Goal: Task Accomplishment & Management: Manage account settings

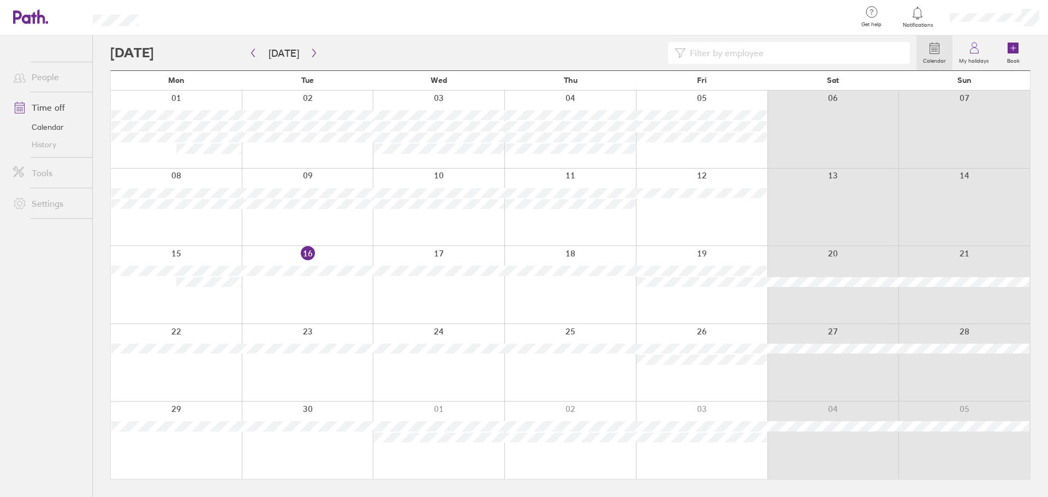
click at [565, 162] on div at bounding box center [571, 130] width 132 height 78
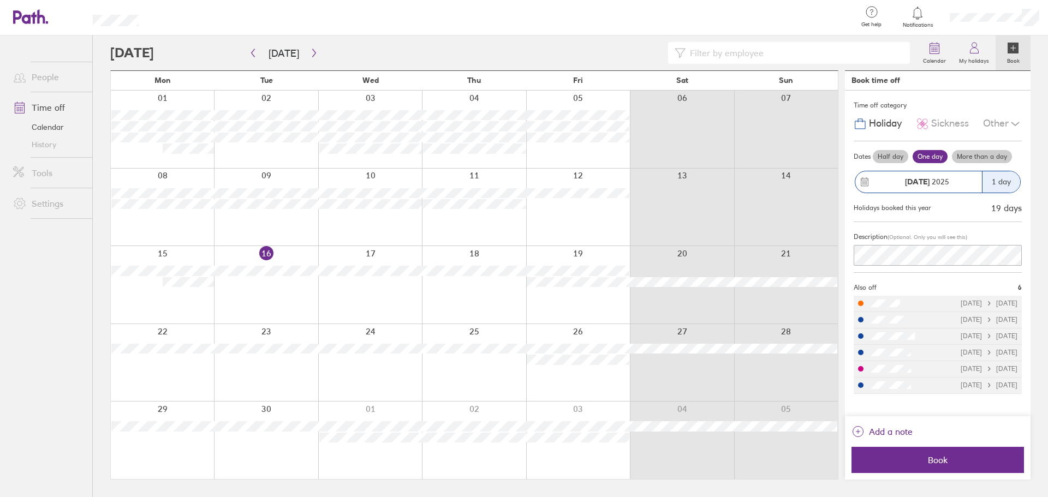
click at [947, 129] on span "Sickness" at bounding box center [951, 123] width 38 height 11
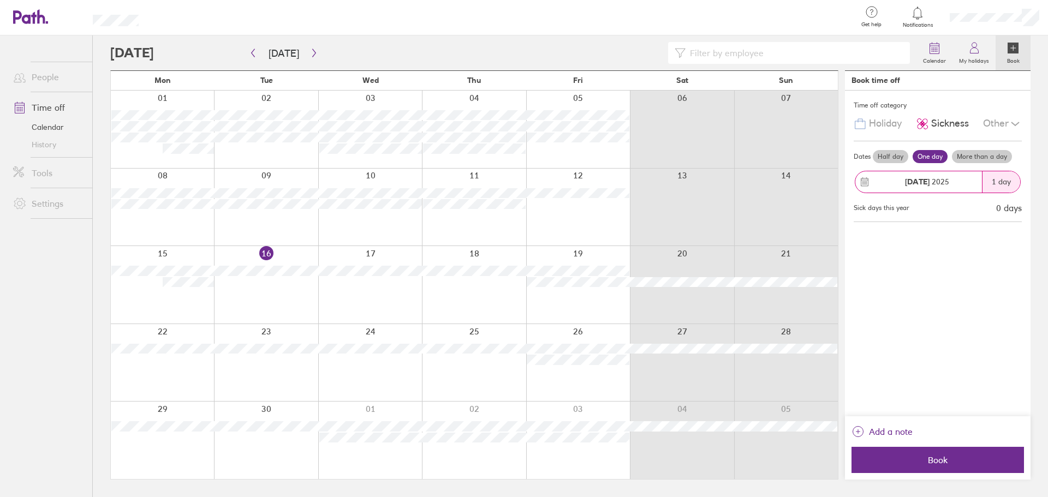
click at [1000, 184] on div "1 day" at bounding box center [1001, 181] width 38 height 21
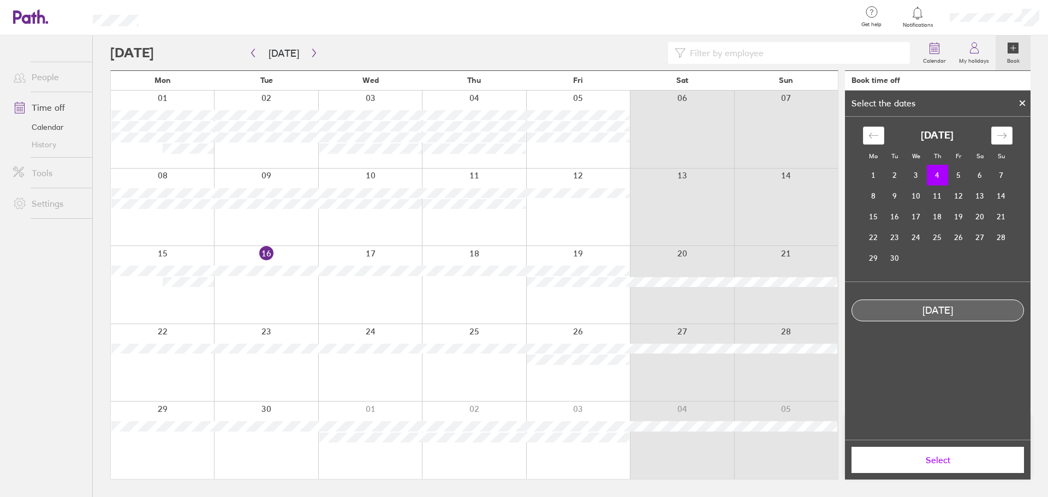
click at [1019, 99] on div at bounding box center [1023, 103] width 16 height 19
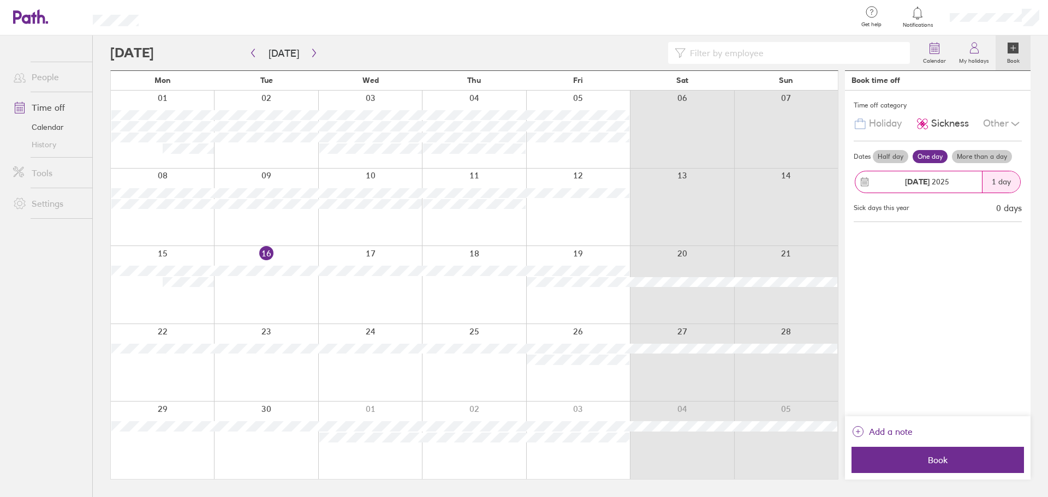
click at [964, 229] on div "Time off category Holiday Sickness Other Dates Half day One day More than a day…" at bounding box center [938, 254] width 186 height 326
click at [937, 55] on label "Calendar" at bounding box center [935, 60] width 36 height 10
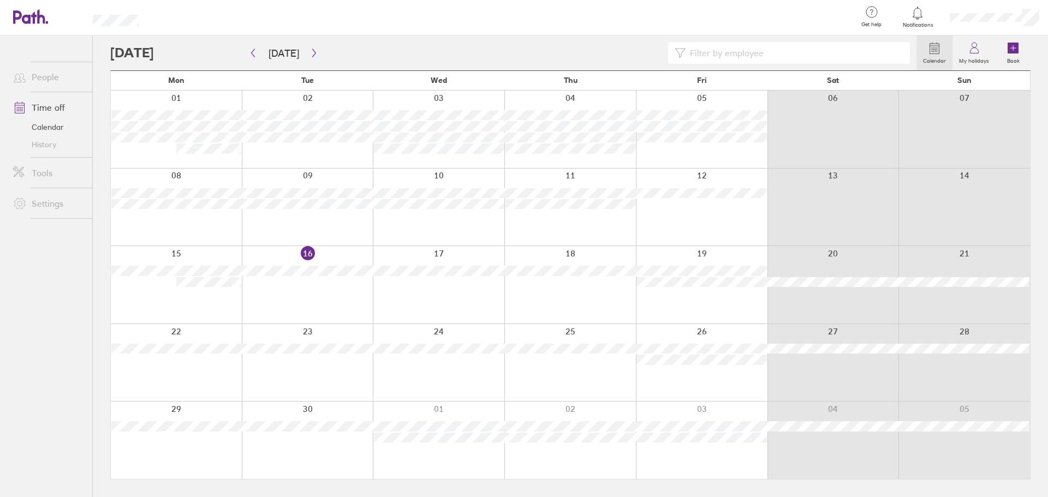
click at [561, 159] on div at bounding box center [571, 130] width 132 height 78
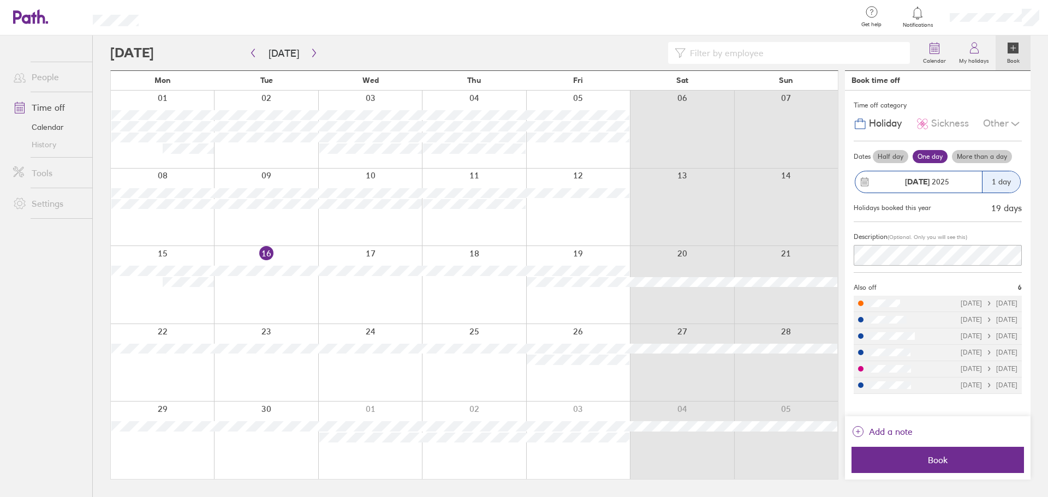
click at [1014, 124] on icon at bounding box center [1016, 123] width 8 height 3
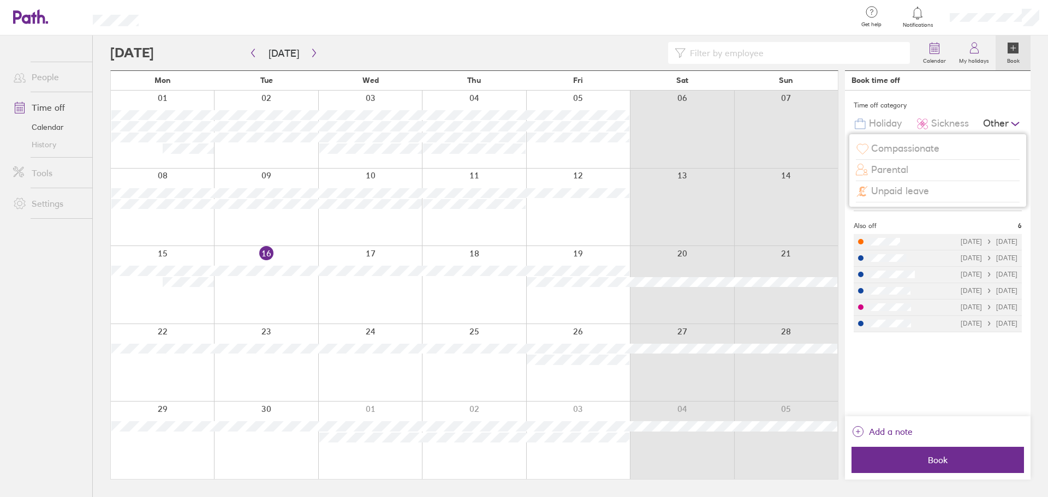
click at [901, 242] on li "[DATE] [DATE]" at bounding box center [938, 242] width 168 height 16
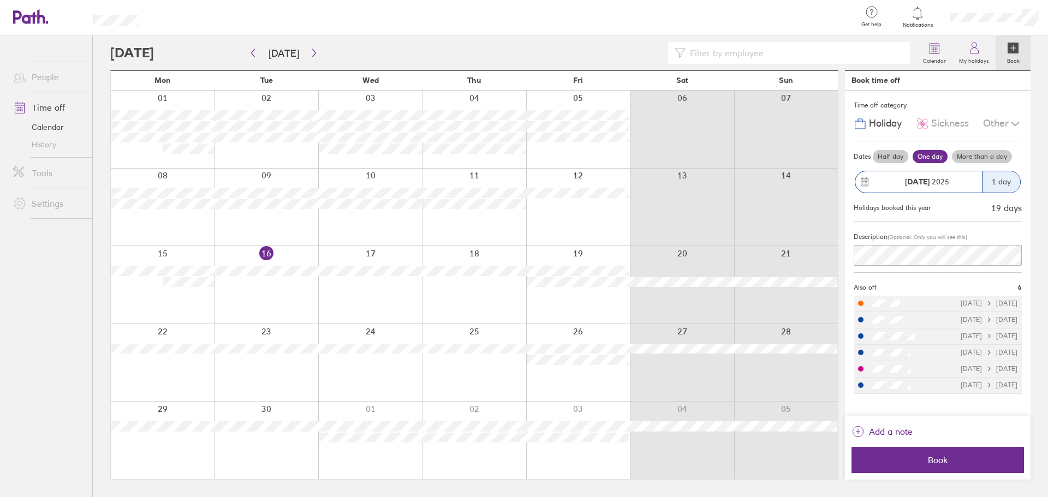
click at [876, 307] on div at bounding box center [877, 304] width 46 height 14
click at [1020, 291] on span "6" at bounding box center [1020, 288] width 4 height 8
click at [920, 54] on link "Calendar" at bounding box center [935, 52] width 36 height 35
